Goal: Information Seeking & Learning: Learn about a topic

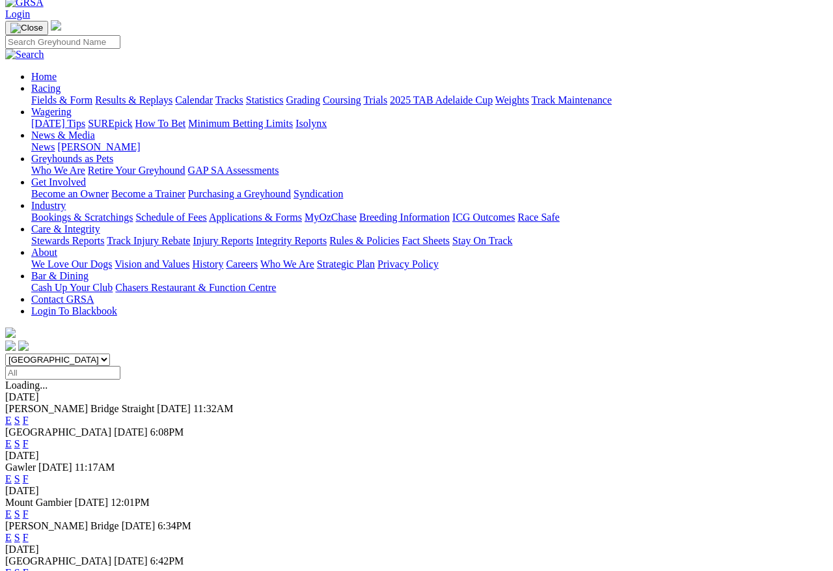
scroll to position [71, 0]
click at [29, 515] on link "F" at bounding box center [26, 537] width 6 height 11
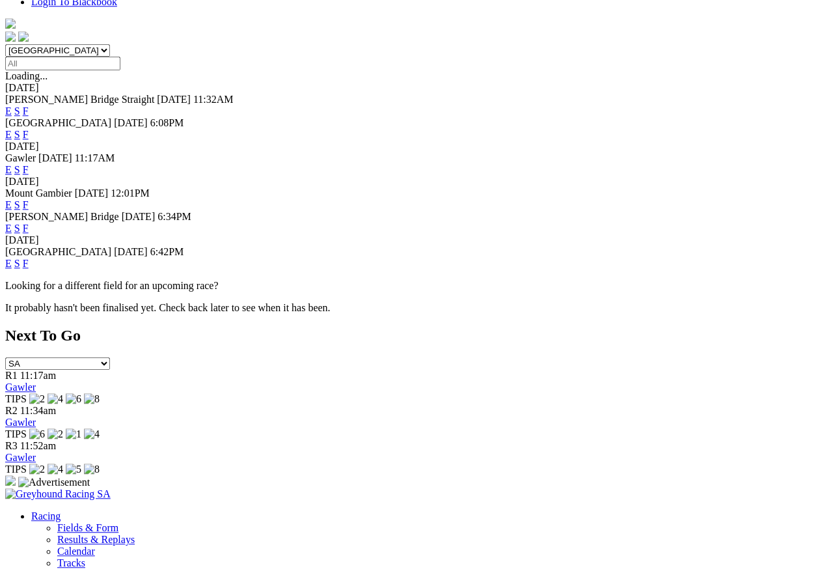
scroll to position [417, 0]
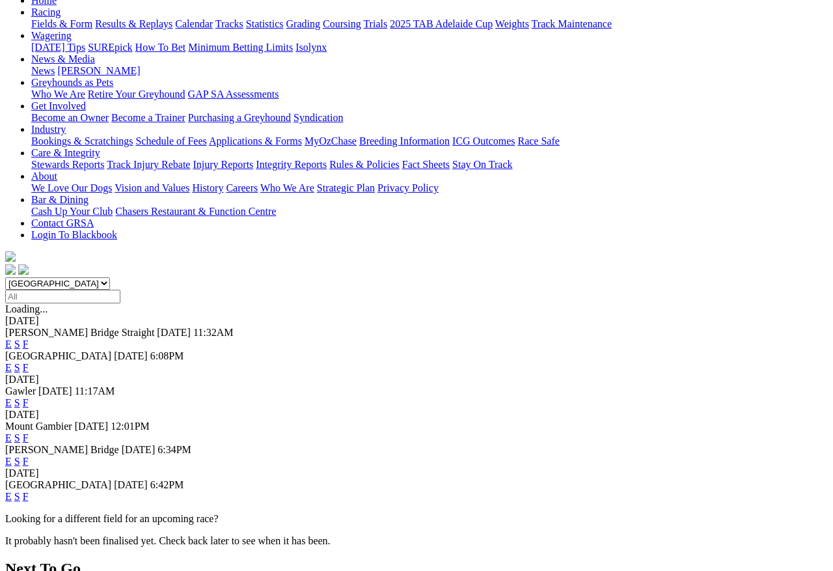
scroll to position [148, 0]
click at [12, 432] on link "E" at bounding box center [8, 437] width 7 height 11
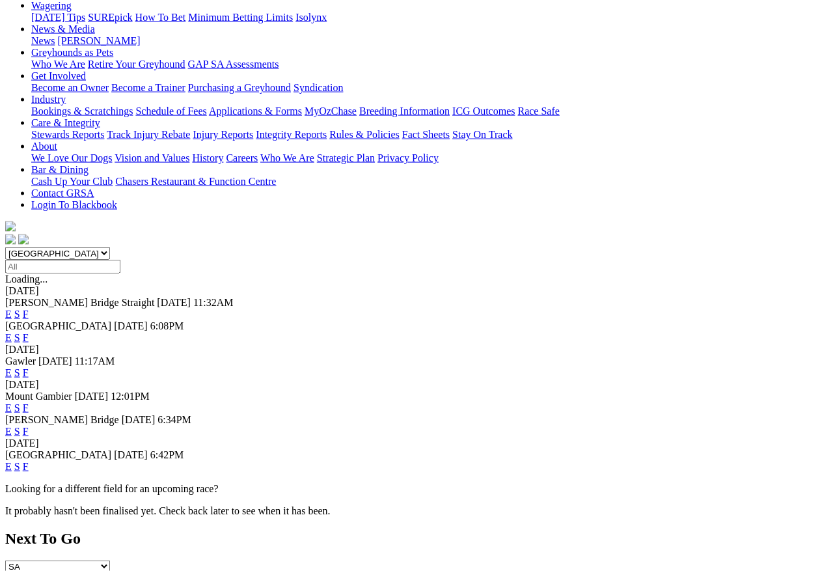
scroll to position [178, 0]
click at [12, 425] on link "E" at bounding box center [8, 430] width 7 height 11
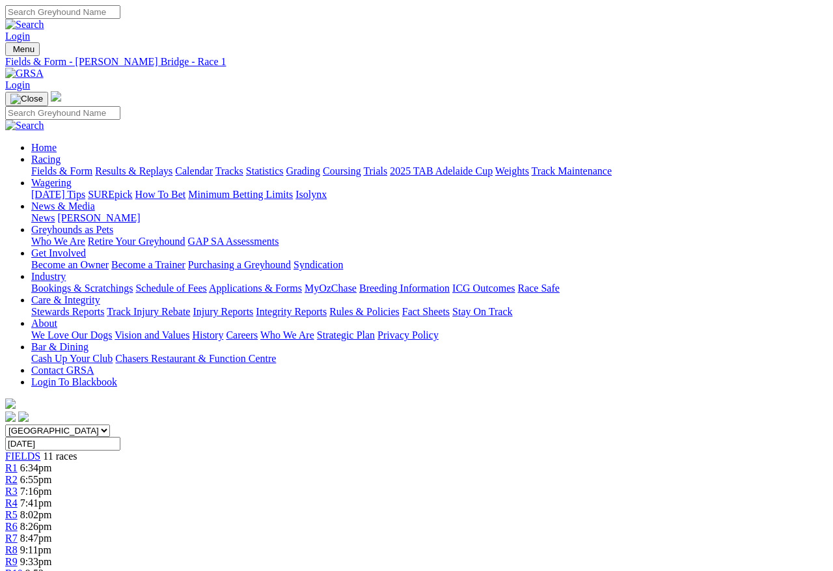
click at [18, 474] on link "R2" at bounding box center [11, 479] width 12 height 11
click at [18, 486] on link "R3" at bounding box center [11, 491] width 12 height 11
click at [18, 497] on link "R4" at bounding box center [11, 502] width 12 height 11
click at [381, 508] on div "R5 8:02pm" at bounding box center [416, 515] width 823 height 12
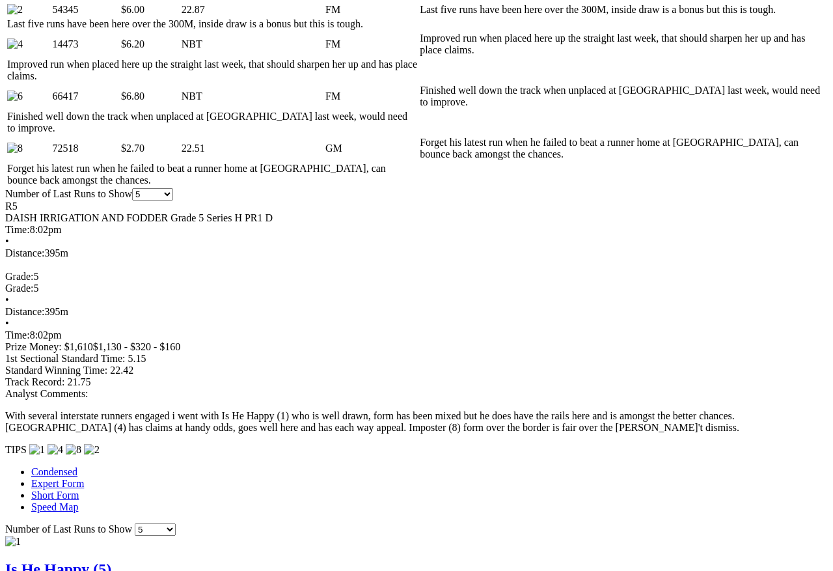
scroll to position [802, 0]
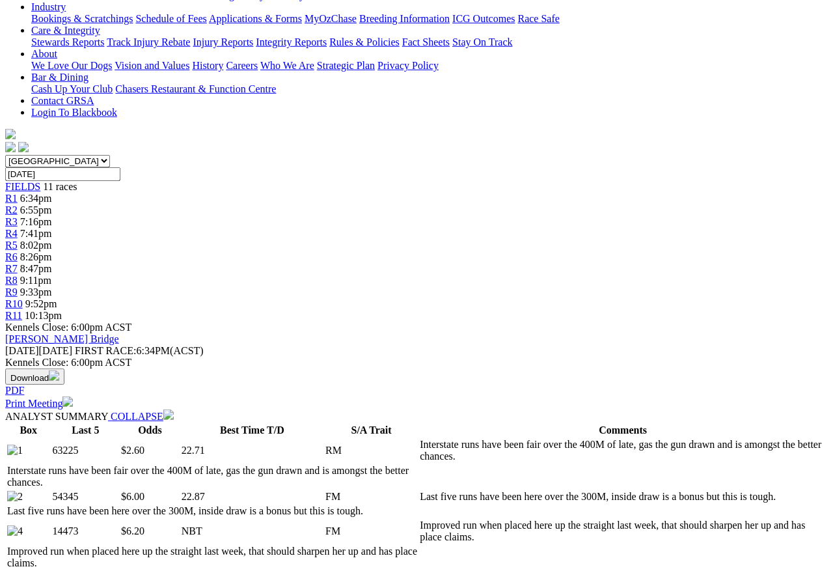
scroll to position [0, 0]
